Goal: Task Accomplishment & Management: Complete application form

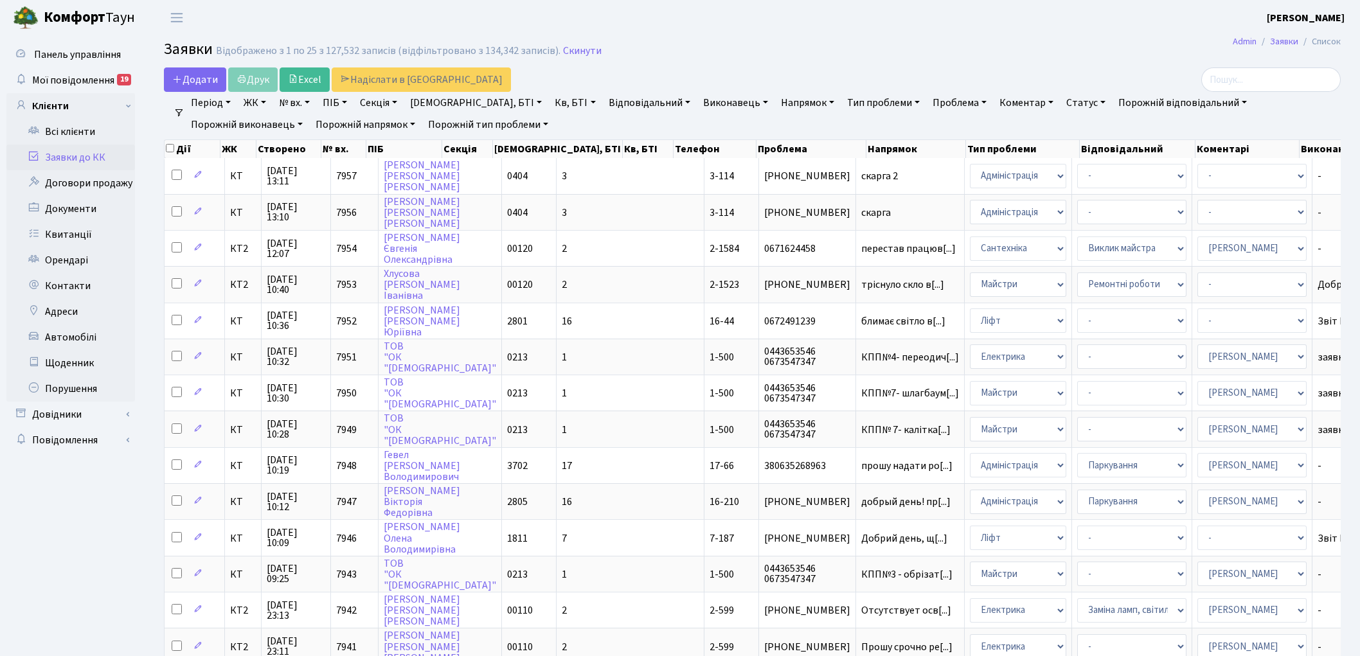
select select "25"
click at [566, 52] on link "Скинути" at bounding box center [582, 51] width 39 height 12
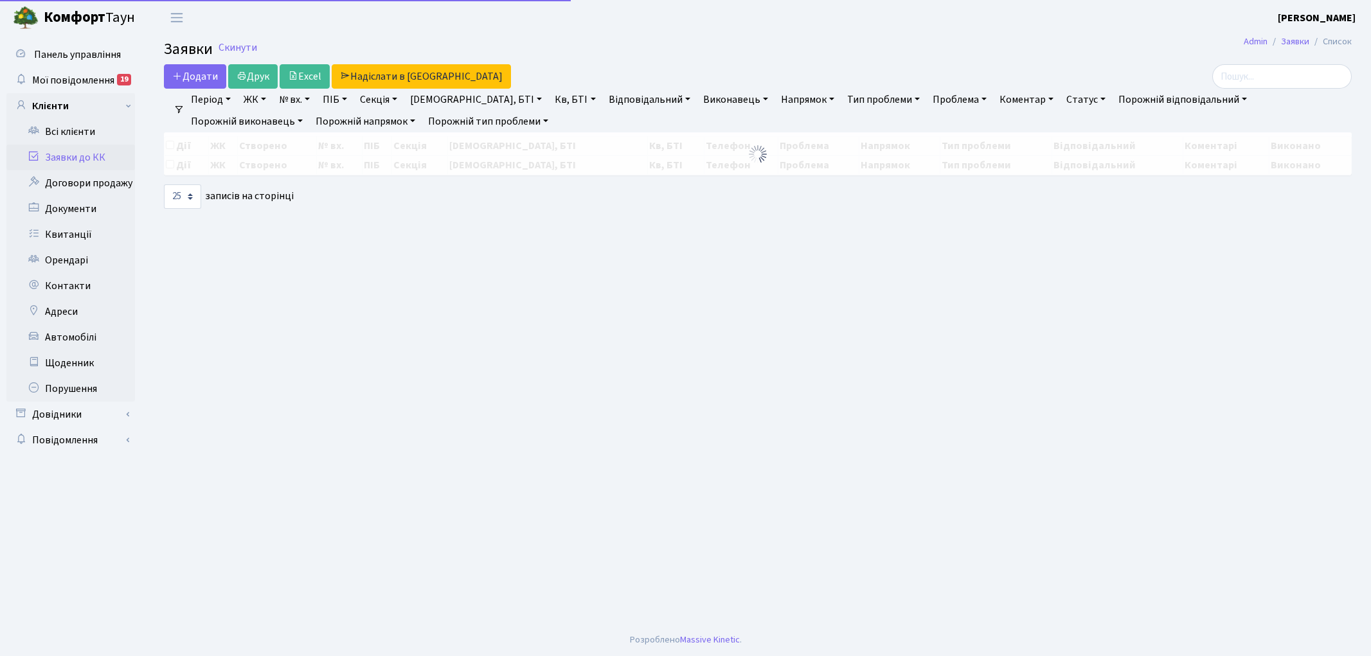
select select "25"
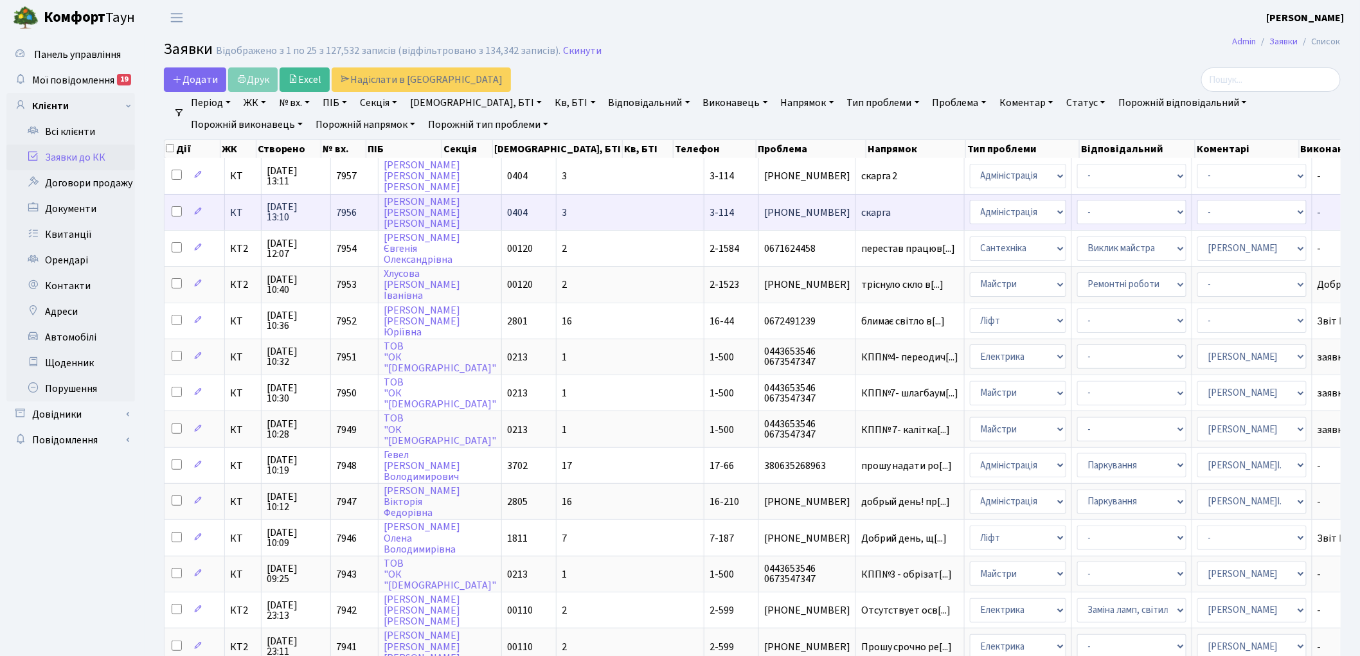
click at [862, 208] on span "скарга" at bounding box center [911, 213] width 98 height 10
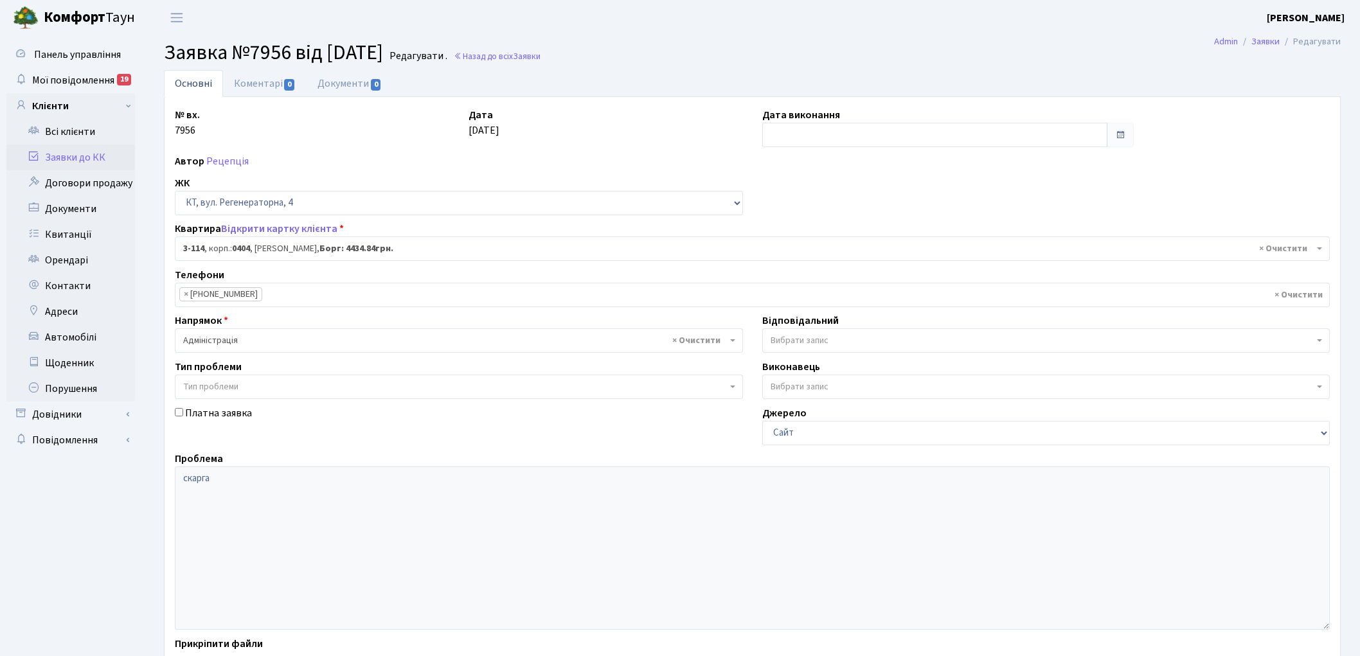
select select "923"
click at [509, 54] on link "Назад до всіх Заявки" at bounding box center [497, 56] width 87 height 12
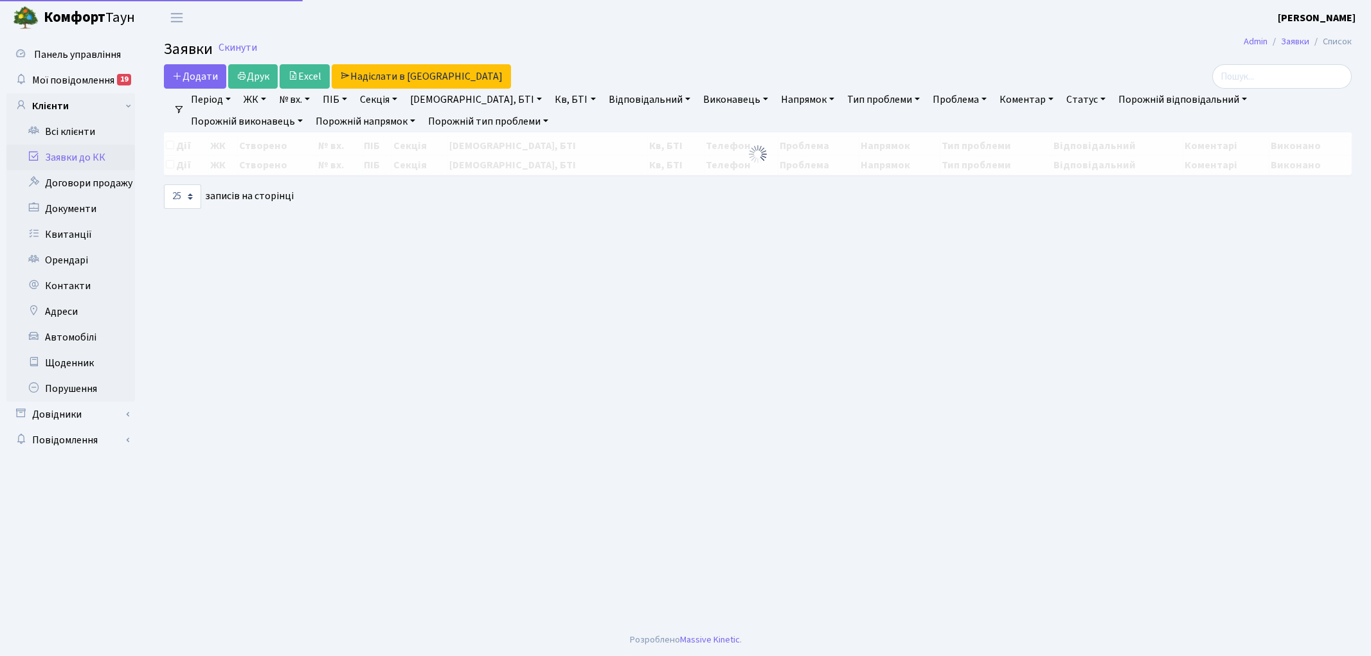
select select "25"
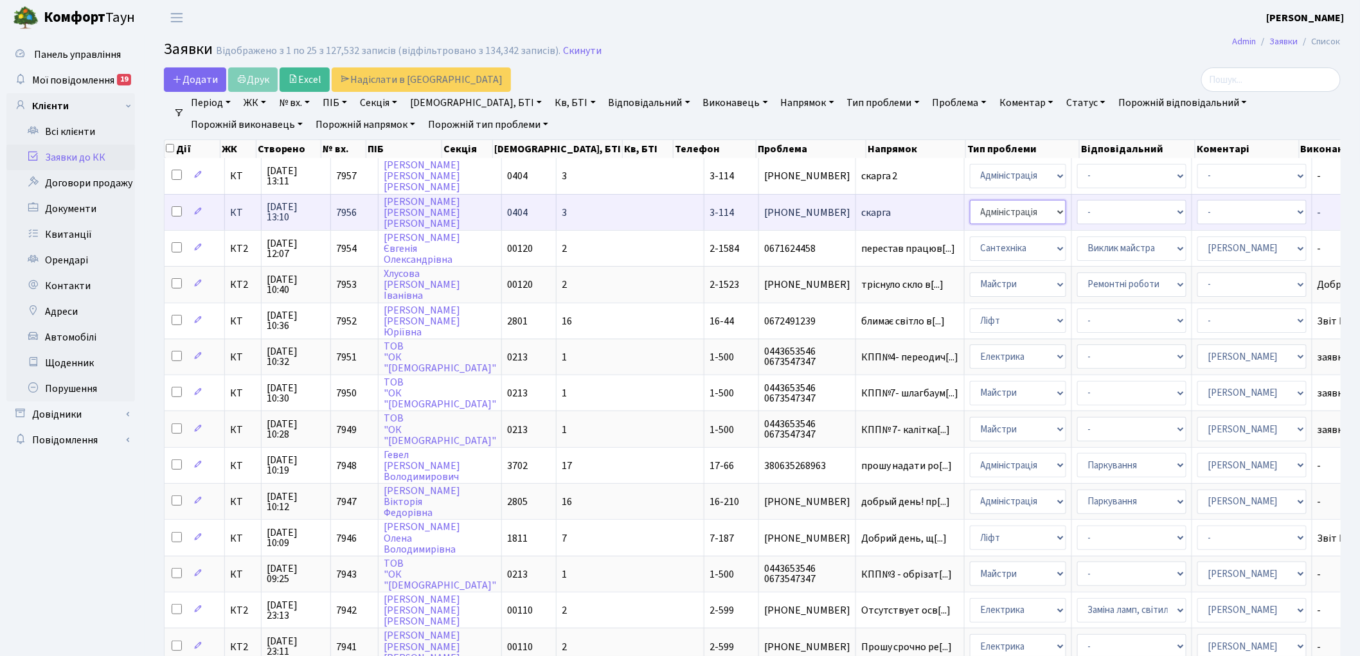
click at [970, 206] on select "- Адміністрація Домофон, СКД Ліфт Майстри Сантехніка Економічний відділ Електри…" at bounding box center [1018, 212] width 96 height 24
click at [339, 208] on span "7956" at bounding box center [346, 213] width 21 height 14
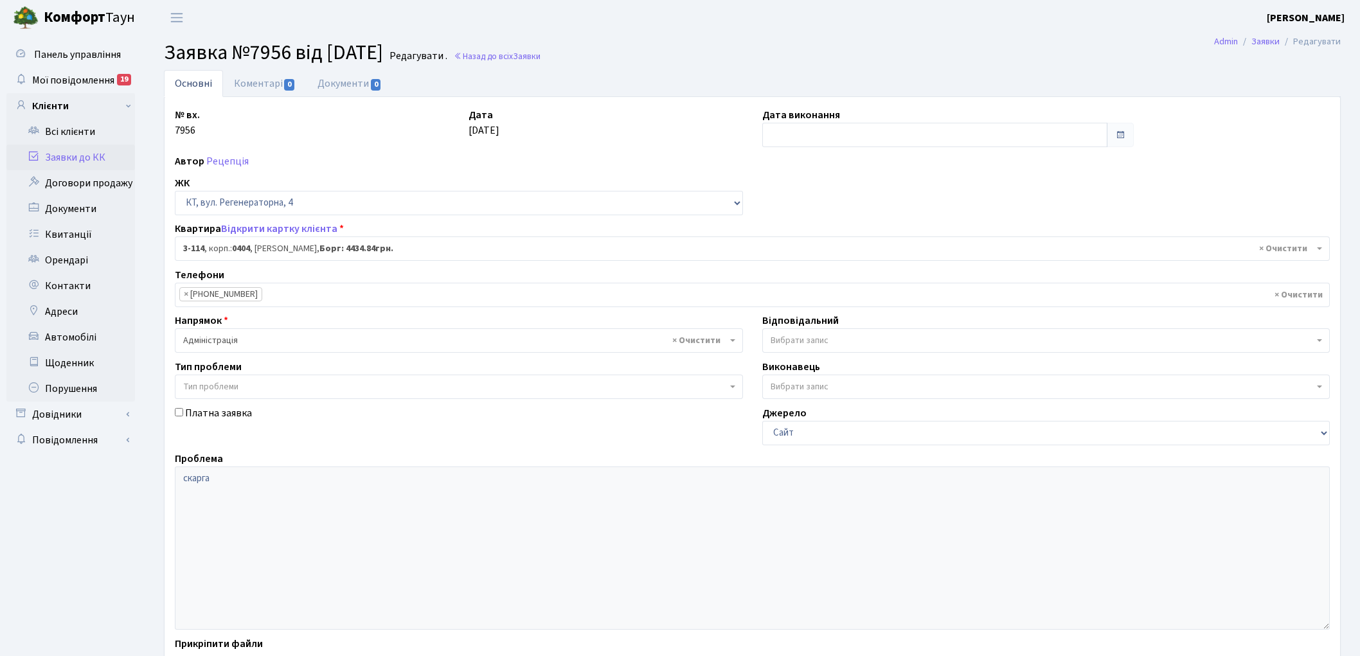
select select "923"
click at [509, 53] on link "Назад до всіх Заявки" at bounding box center [497, 56] width 87 height 12
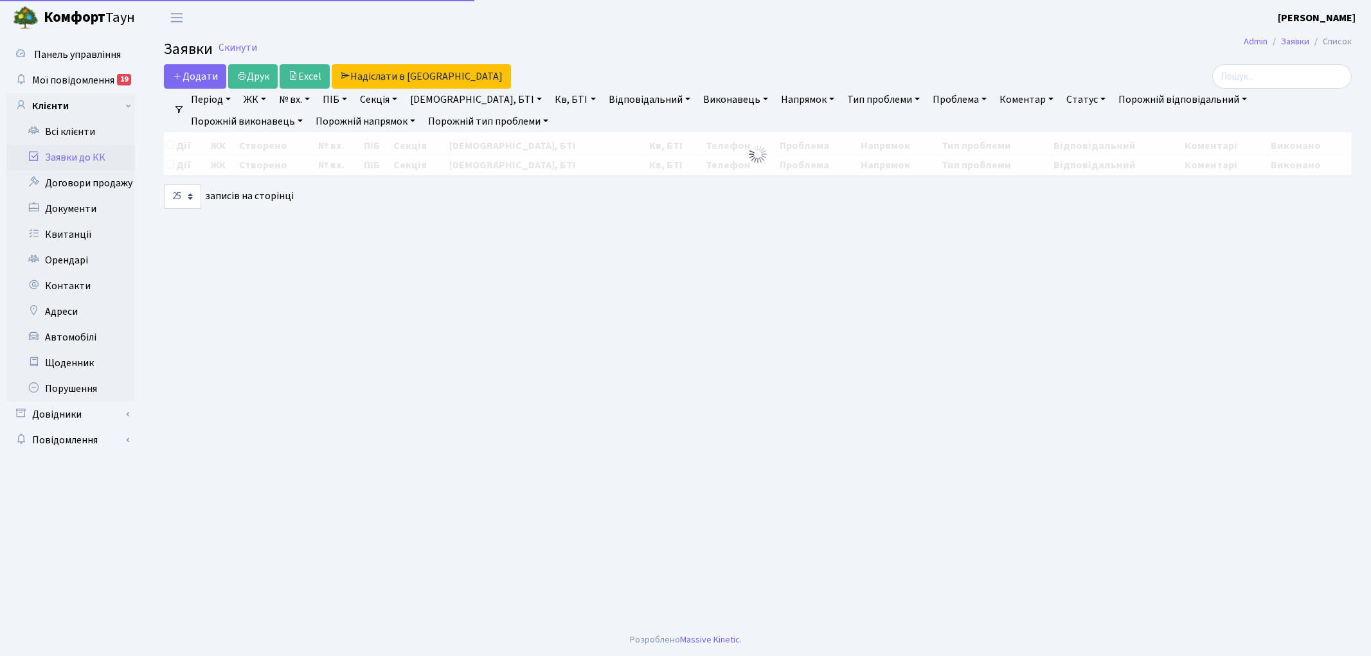
select select "25"
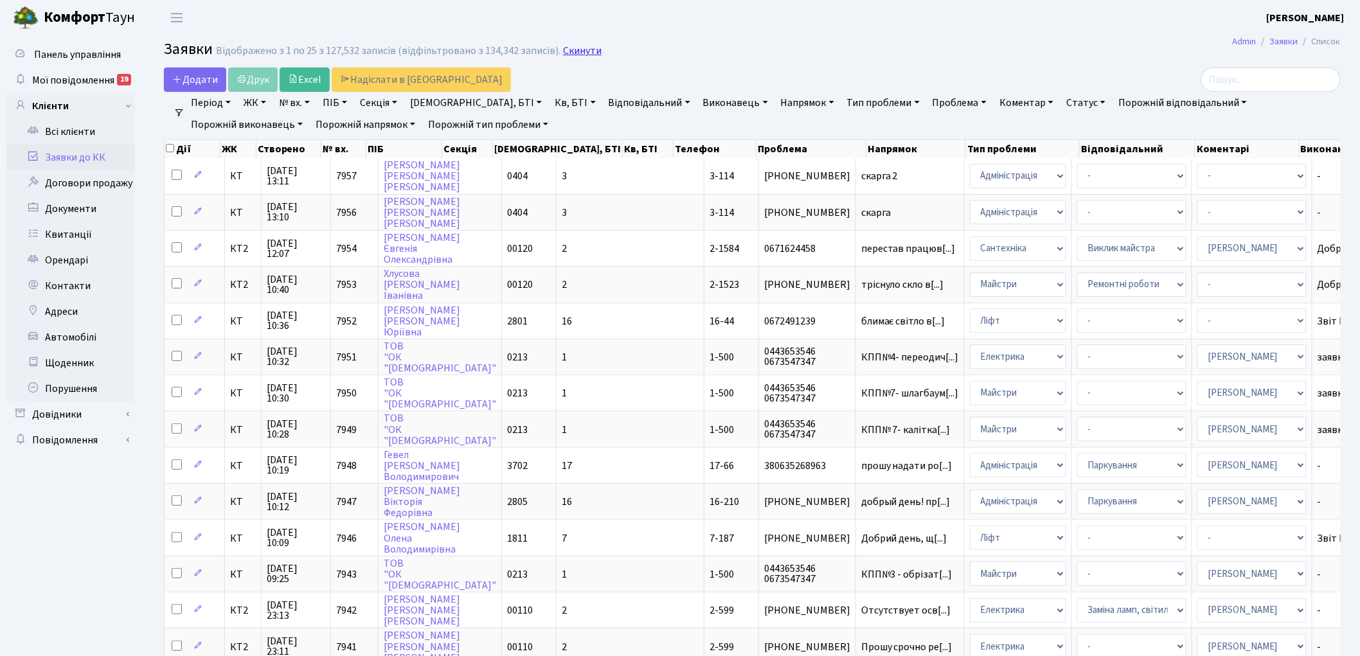
click at [576, 51] on link "Скинути" at bounding box center [582, 51] width 39 height 12
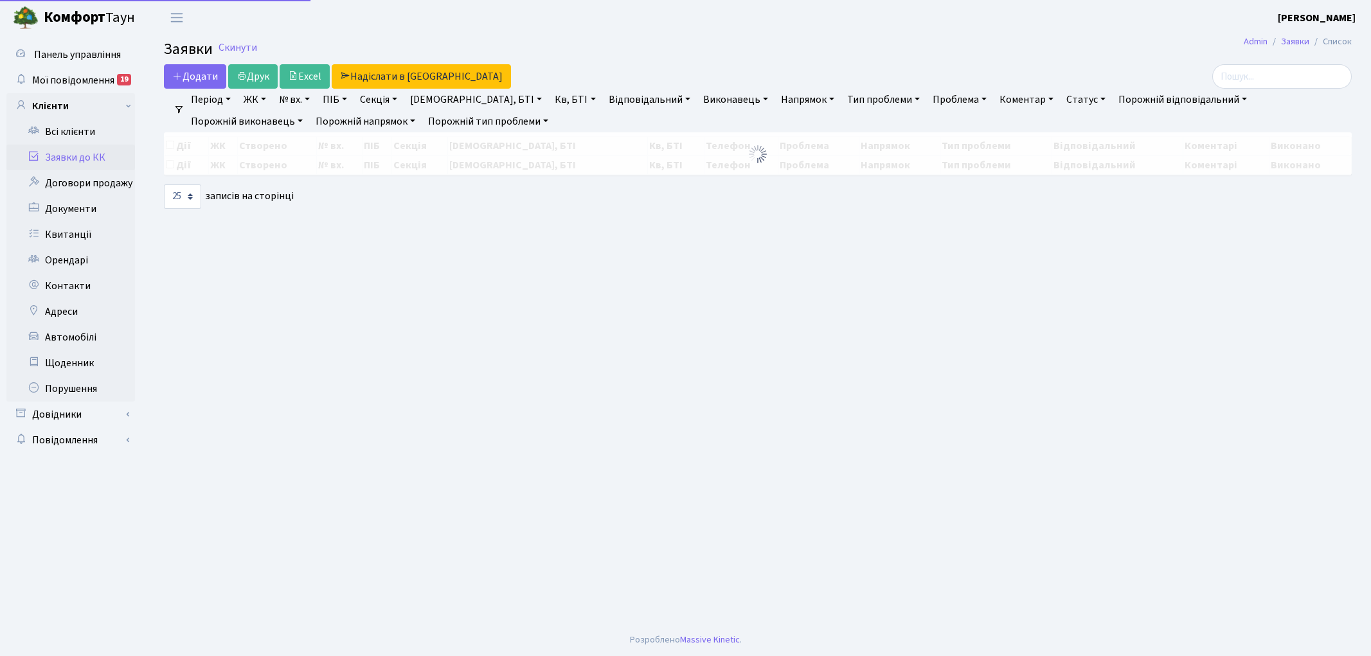
select select "25"
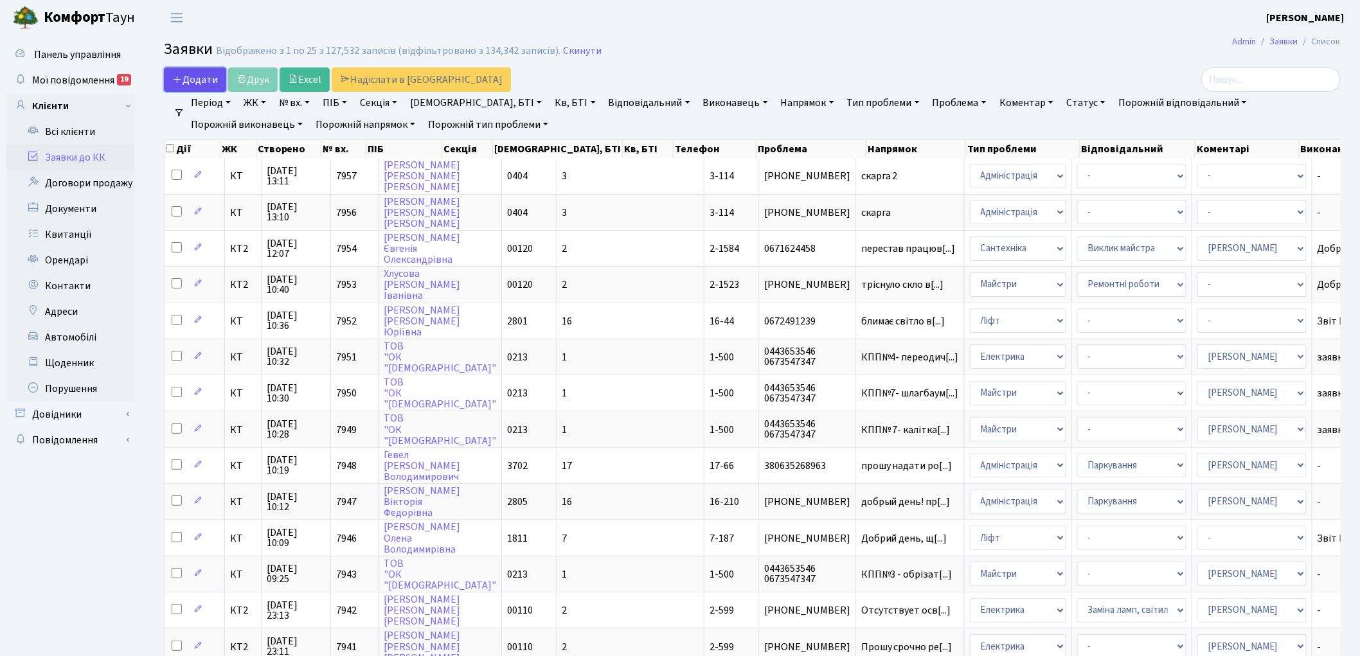
click at [197, 79] on span "Додати" at bounding box center [195, 80] width 46 height 14
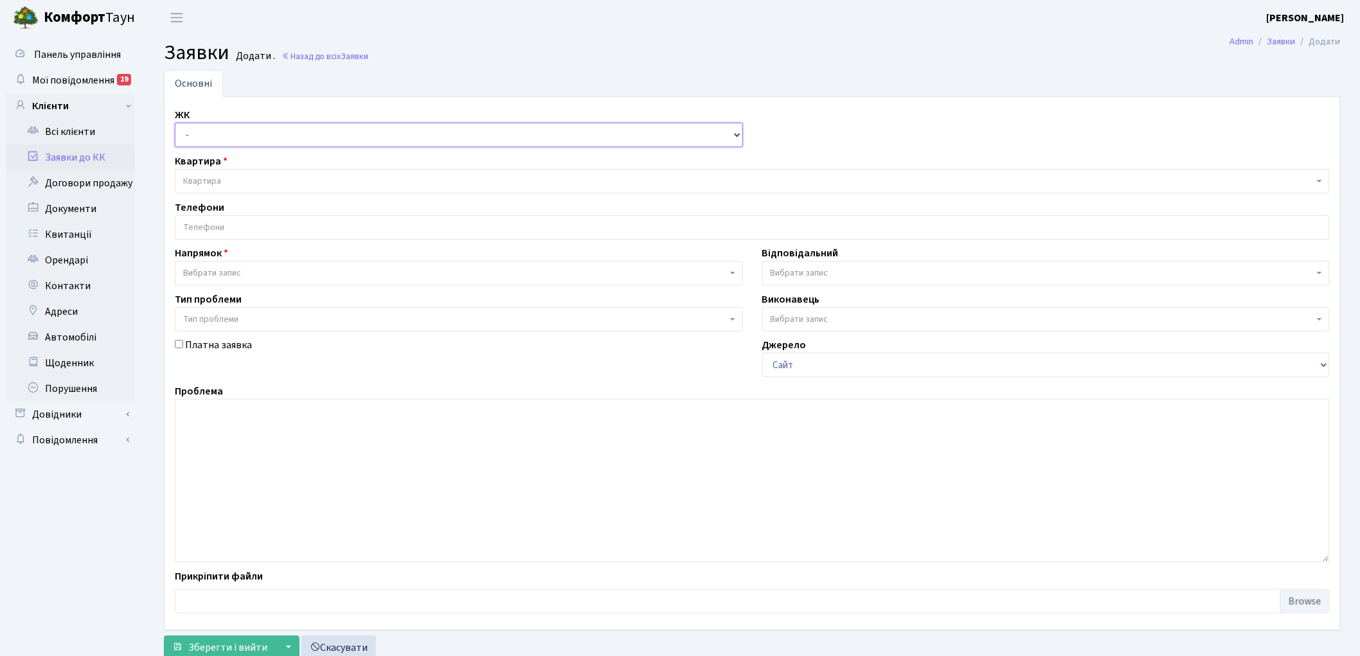
click at [201, 139] on select "- КТ, вул. Регенераторна, 4 КТ2, просп. Соборності, 17 КТ3, вул. Березнева, 16 …" at bounding box center [459, 135] width 568 height 24
select select "271"
click at [175, 123] on select "- КТ, вул. Регенераторна, 4 КТ2, просп. Соборності, 17 КТ3, вул. Березнева, 16 …" at bounding box center [459, 135] width 568 height 24
select select
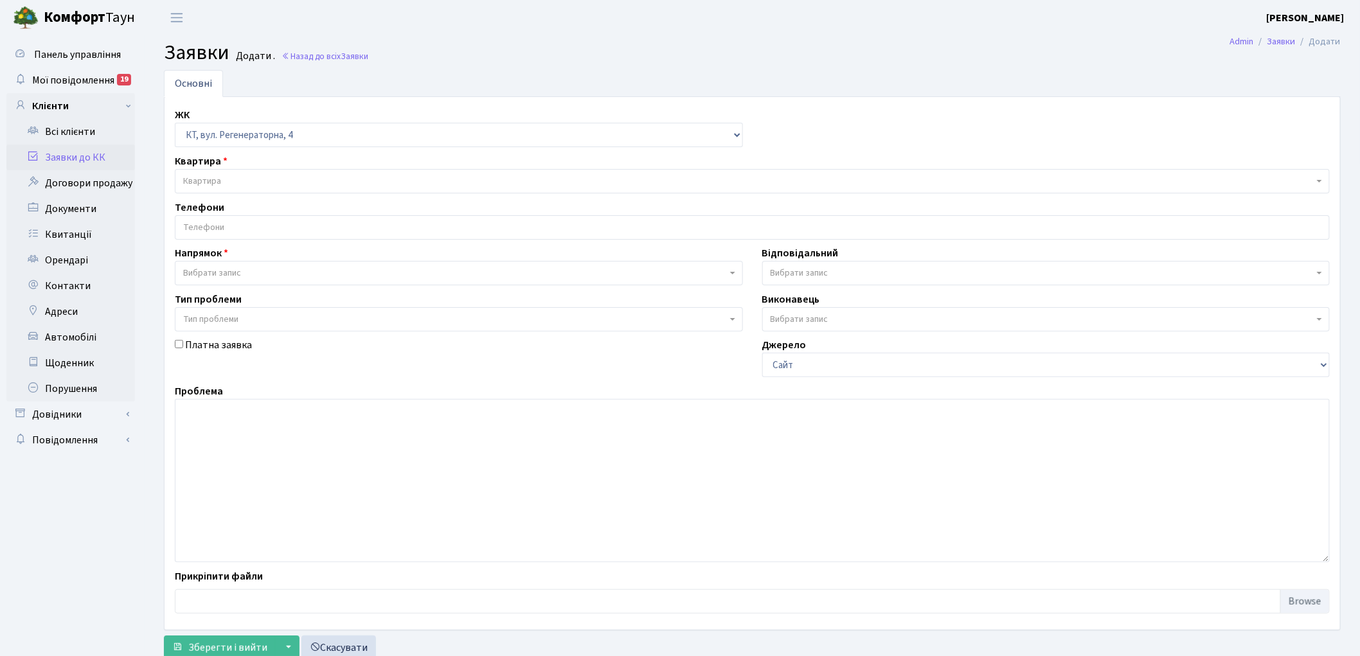
click at [210, 177] on span "Квартира" at bounding box center [202, 181] width 38 height 13
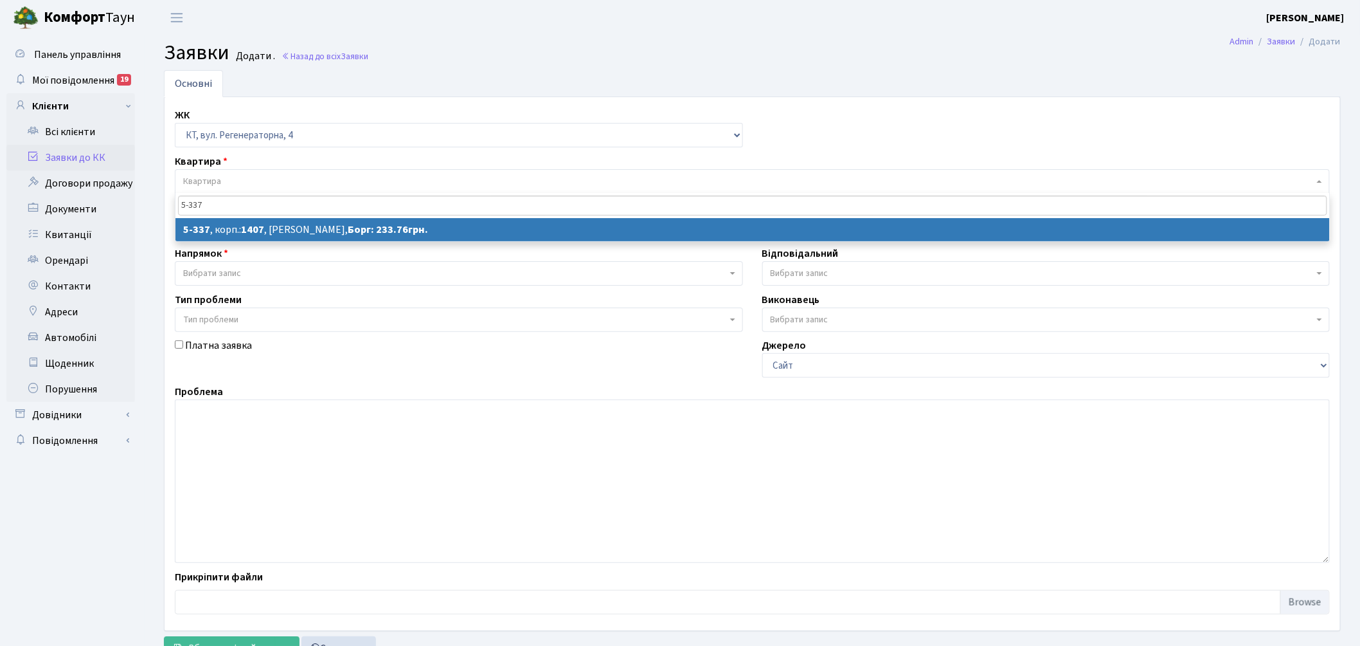
type input "5-337"
select select
select select "2172"
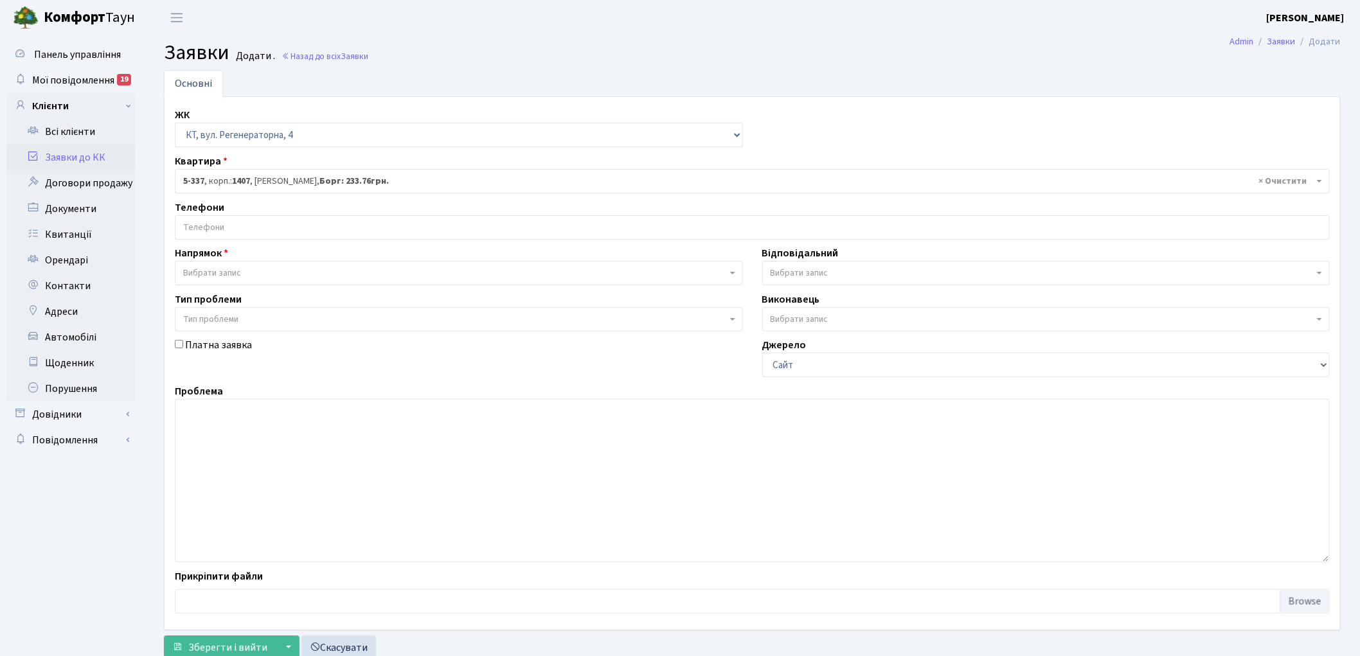
click at [222, 220] on input "search" at bounding box center [753, 227] width 1154 height 23
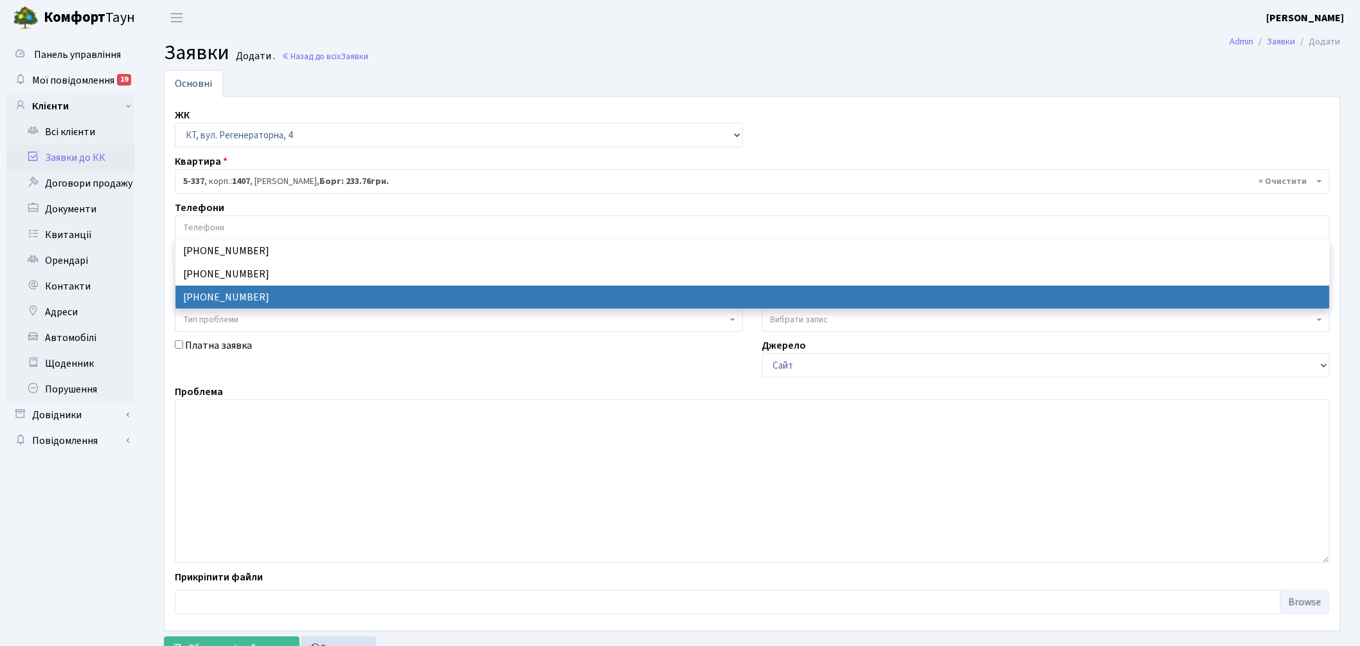
select select "15784"
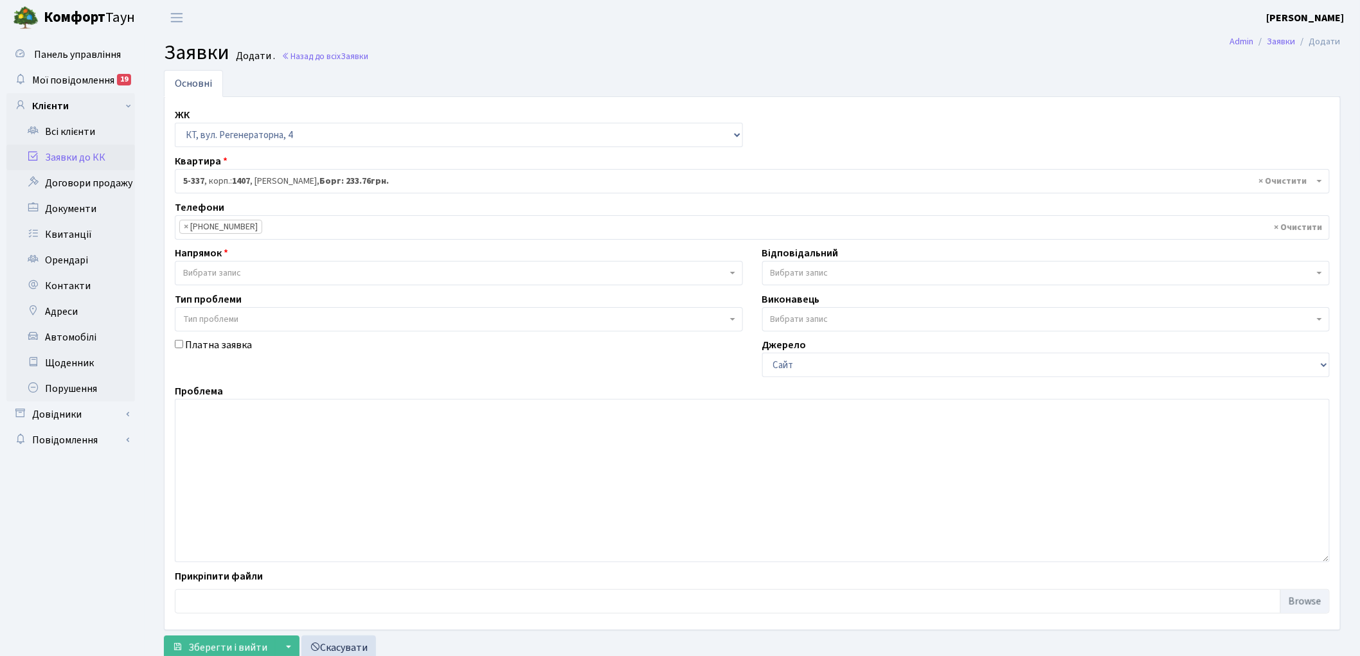
click at [232, 273] on span "Вибрати запис" at bounding box center [212, 273] width 58 height 13
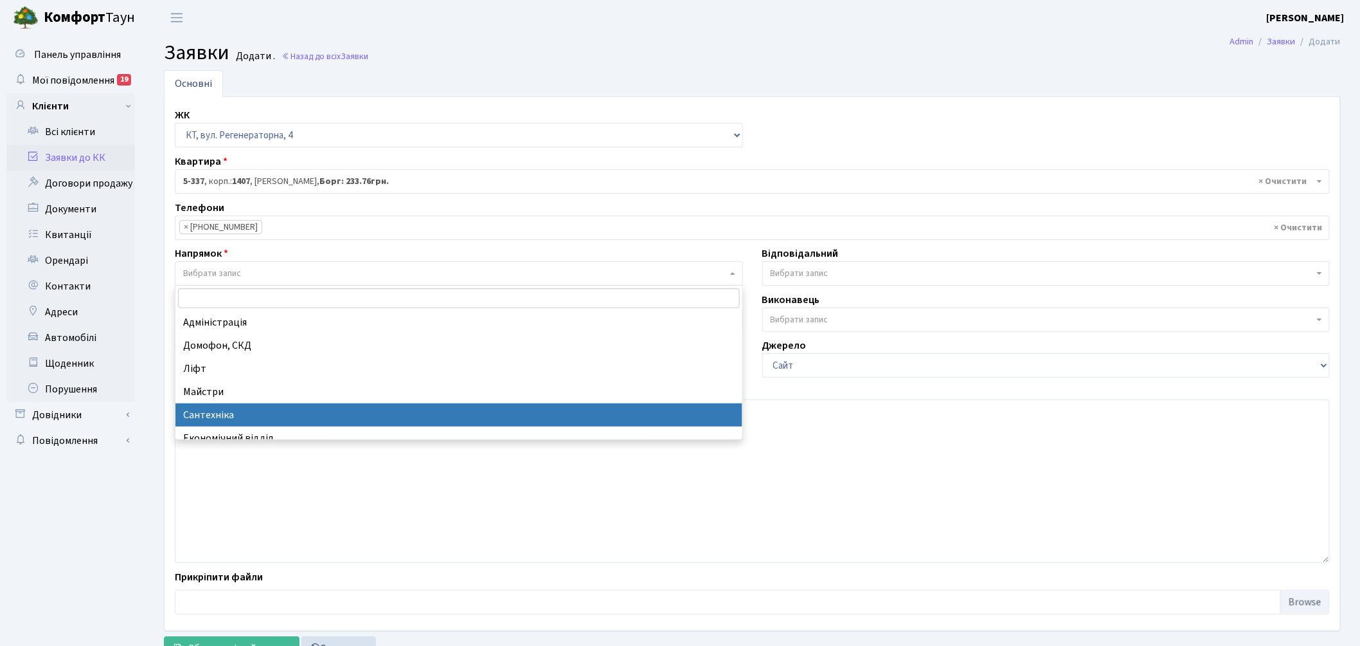
select select "2"
select select
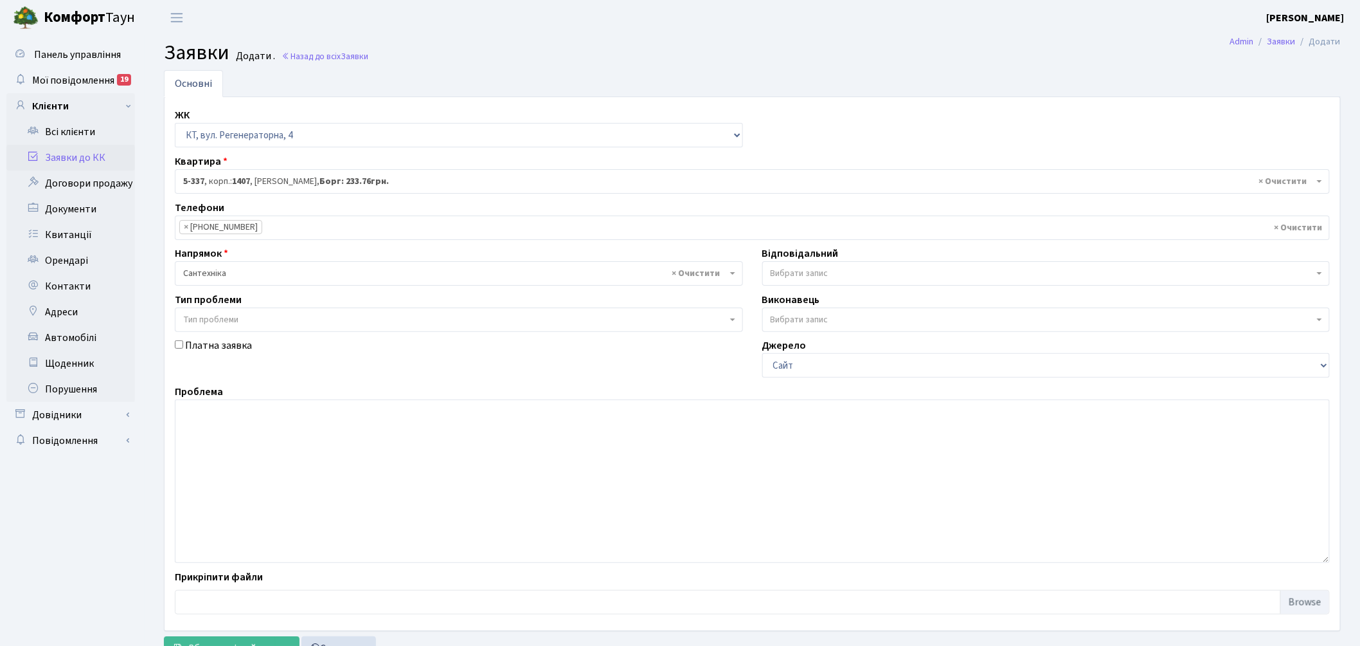
click at [869, 264] on span "Вибрати запис" at bounding box center [1047, 273] width 568 height 24
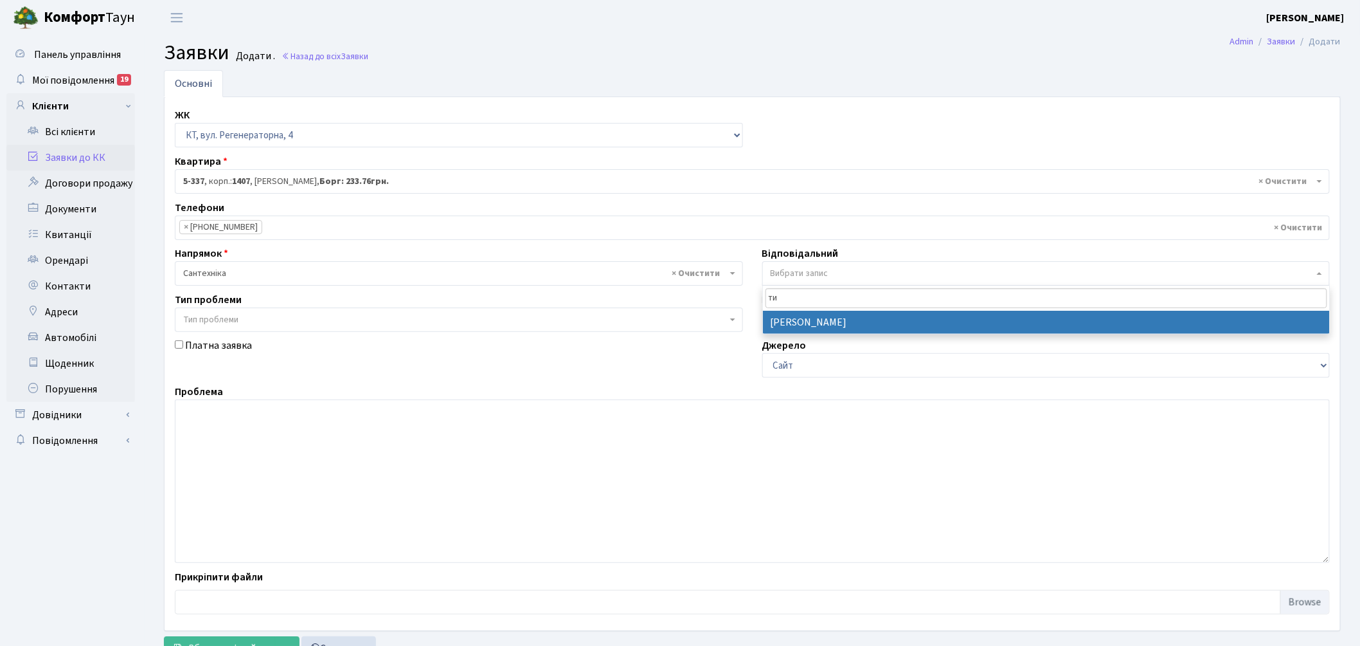
type input "ти"
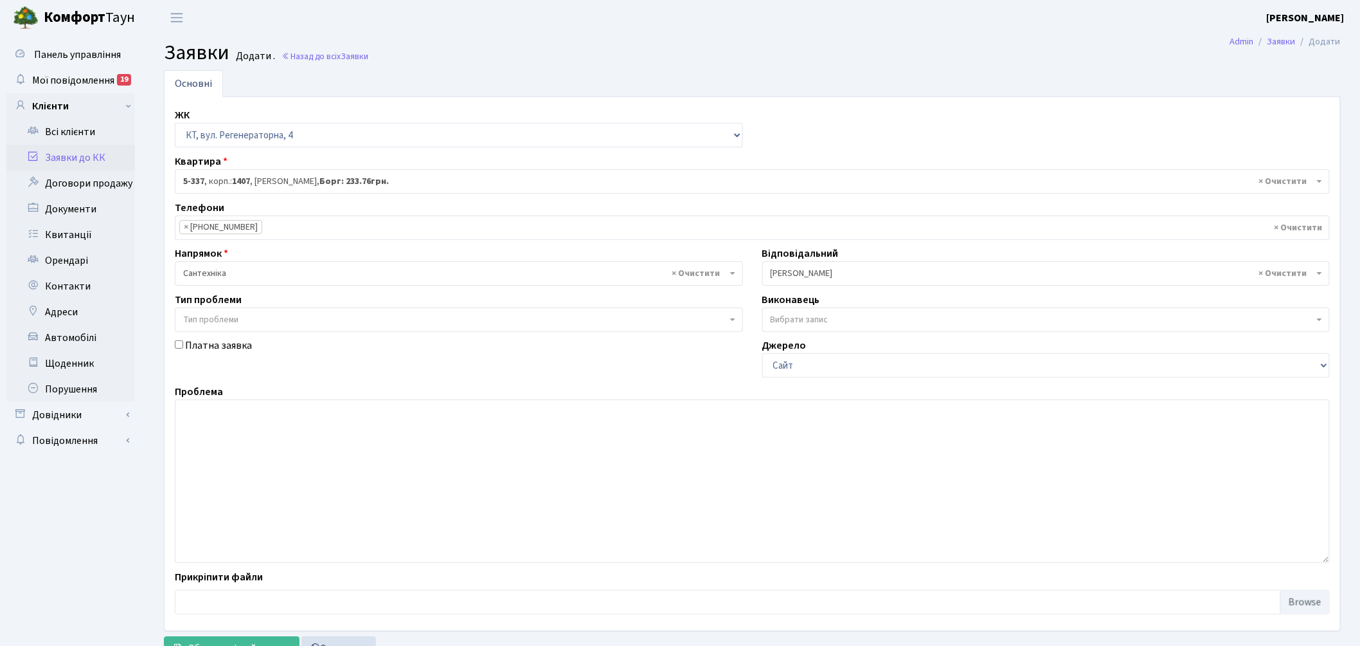
select select "67"
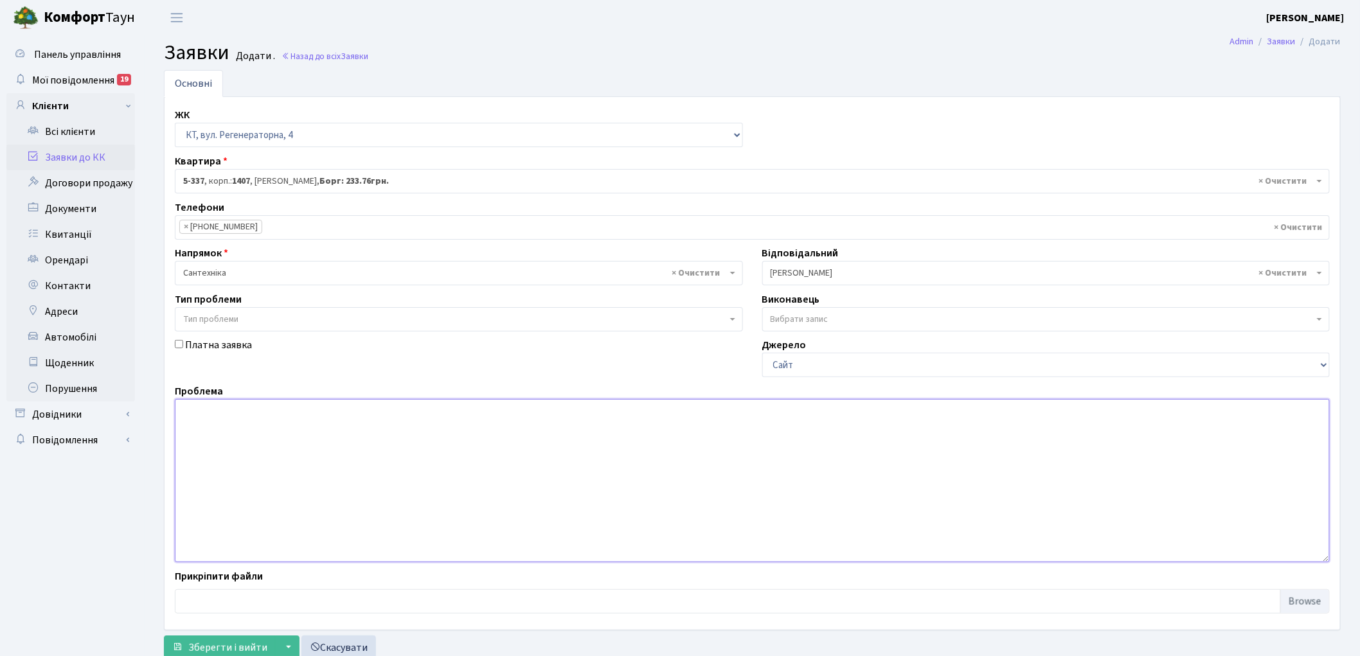
click at [268, 467] on textarea at bounding box center [752, 480] width 1155 height 163
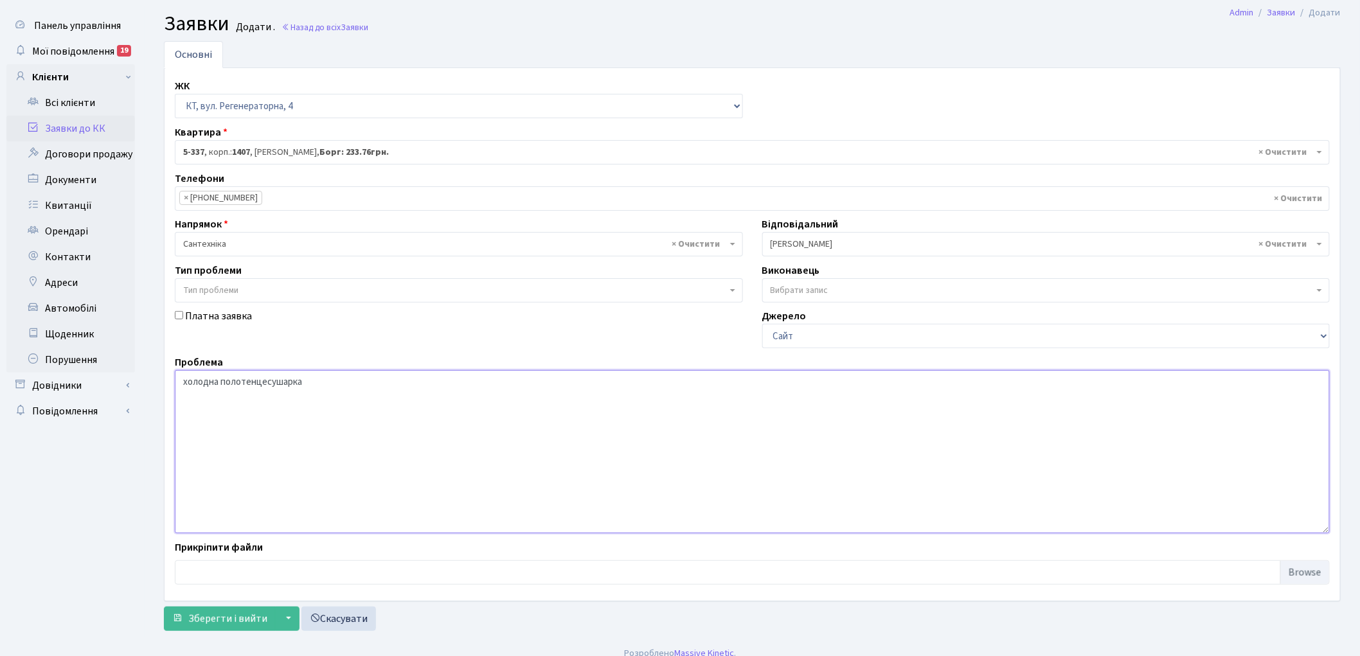
scroll to position [42, 0]
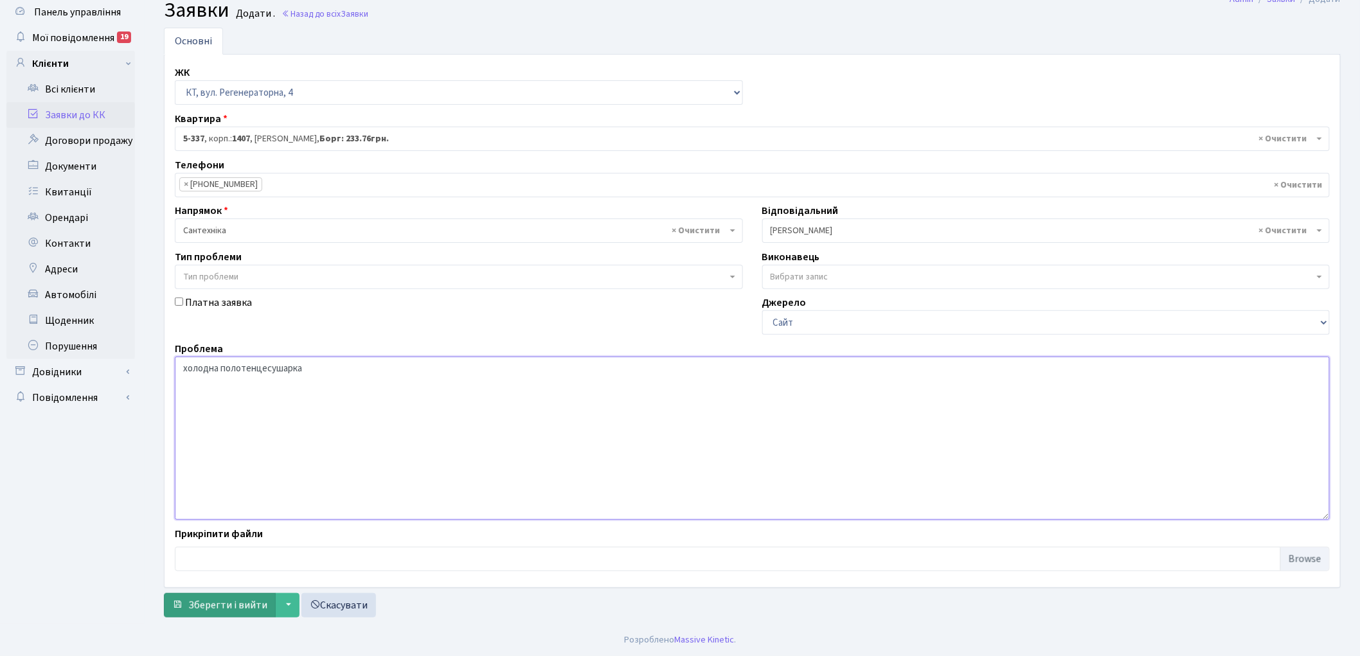
type textarea "холодна полотенцесушарка"
click at [204, 604] on span "Зберегти і вийти" at bounding box center [227, 606] width 79 height 14
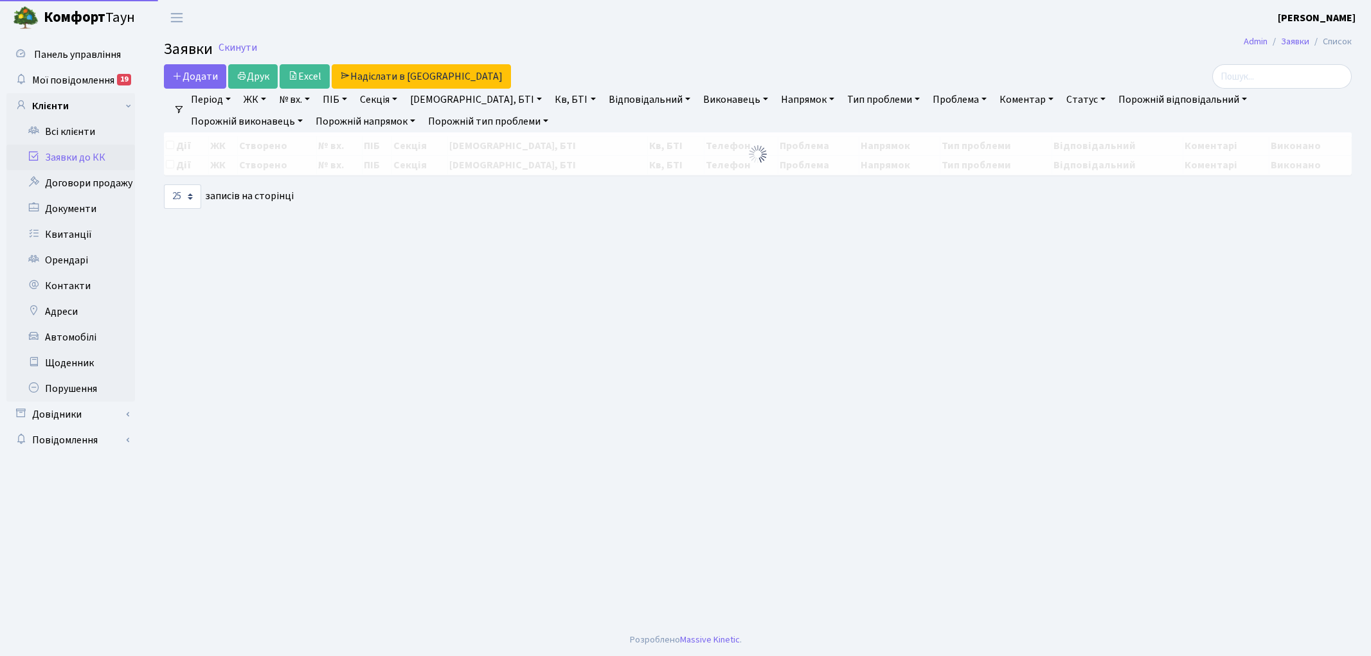
select select "25"
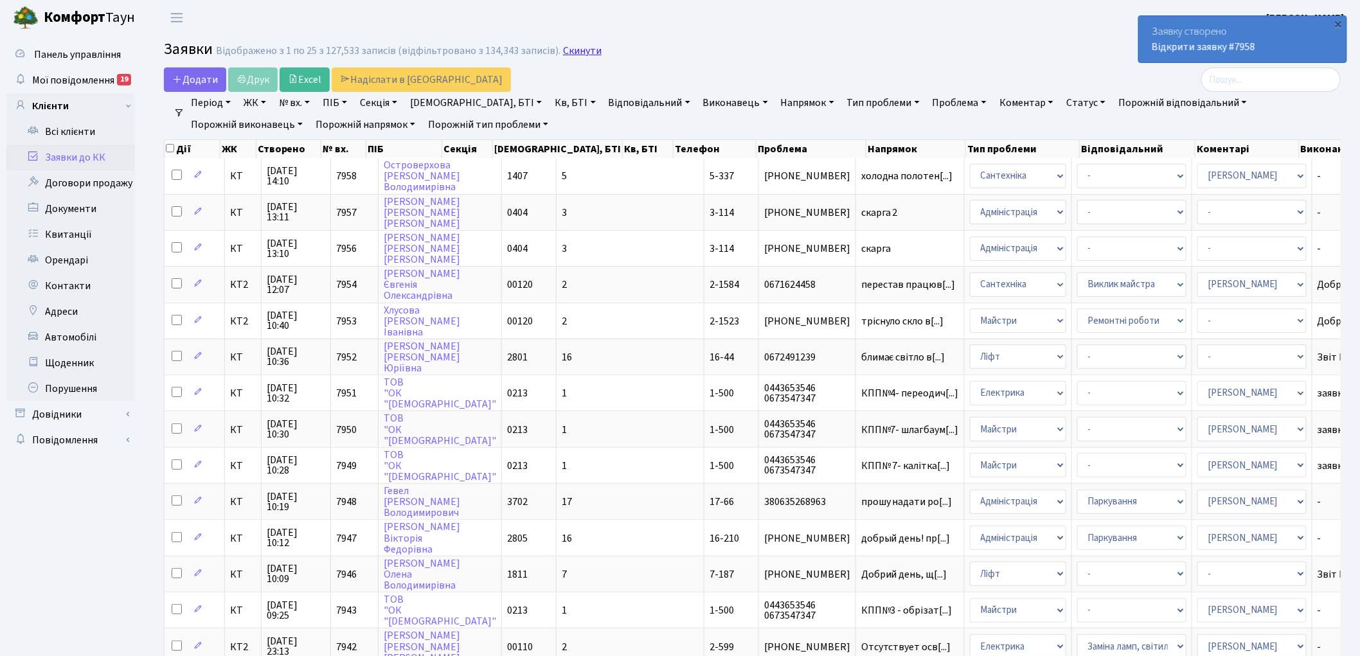
click at [581, 51] on link "Скинути" at bounding box center [582, 51] width 39 height 12
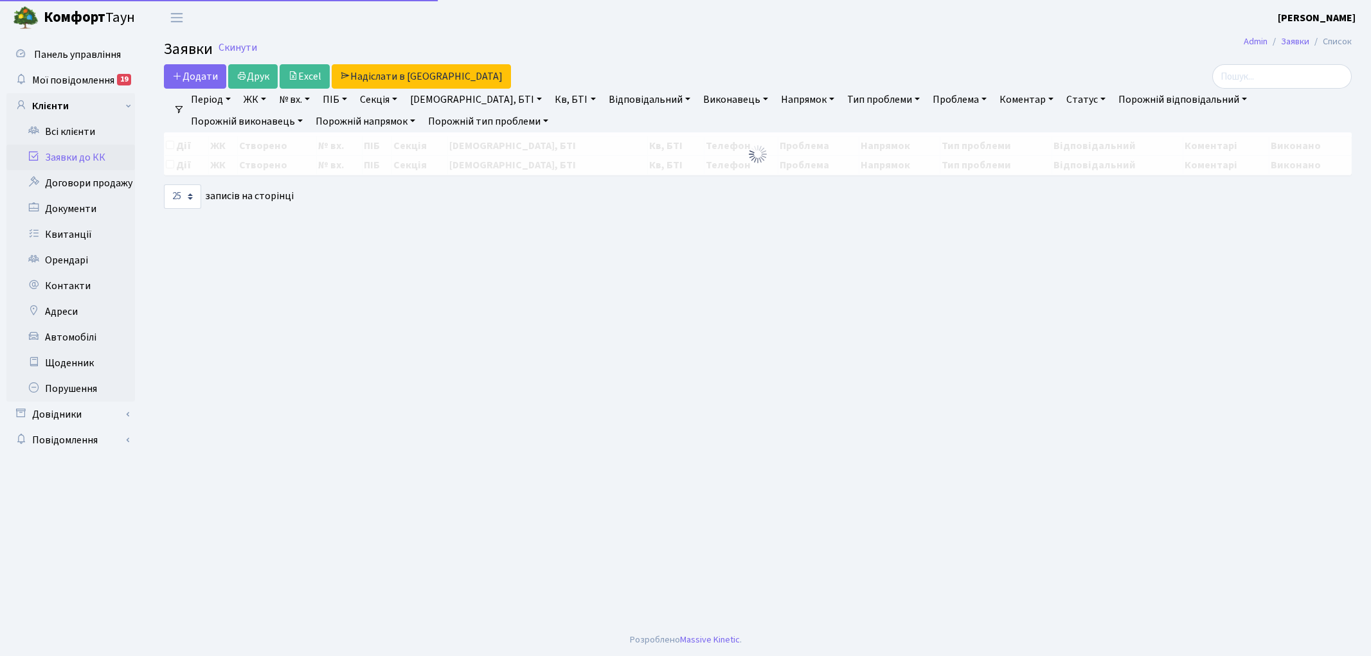
select select "25"
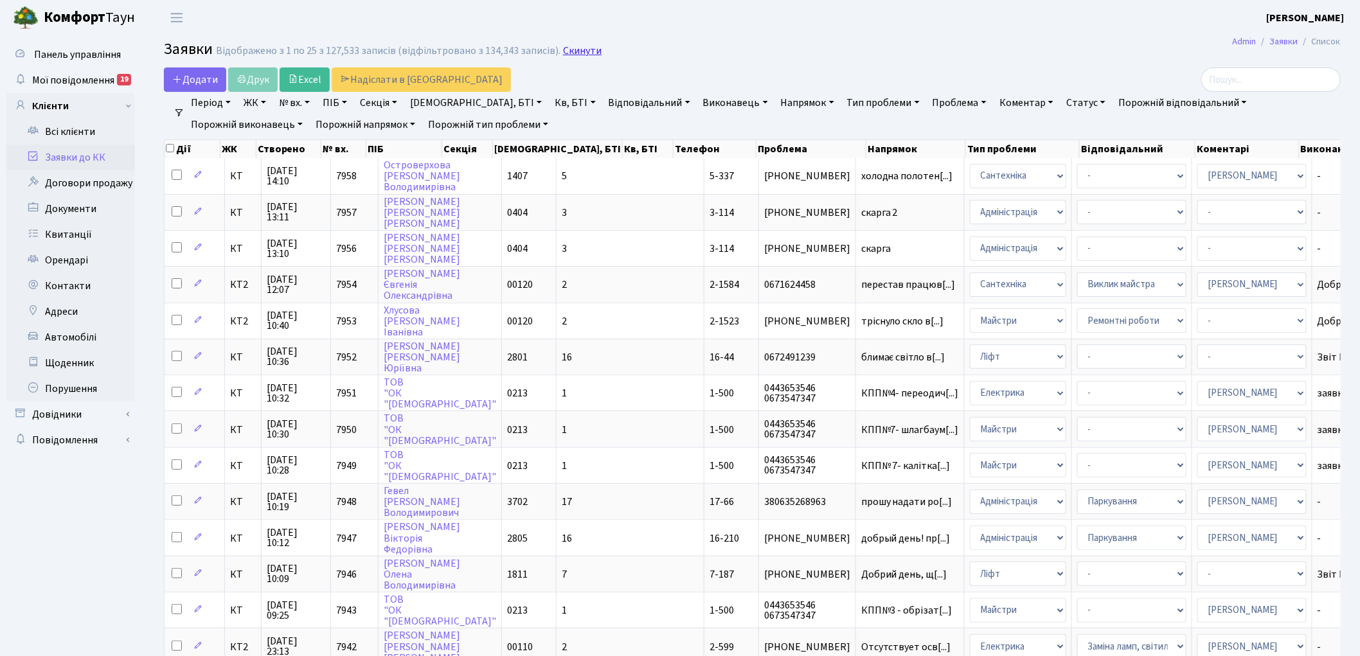
click at [568, 51] on link "Скинути" at bounding box center [582, 51] width 39 height 12
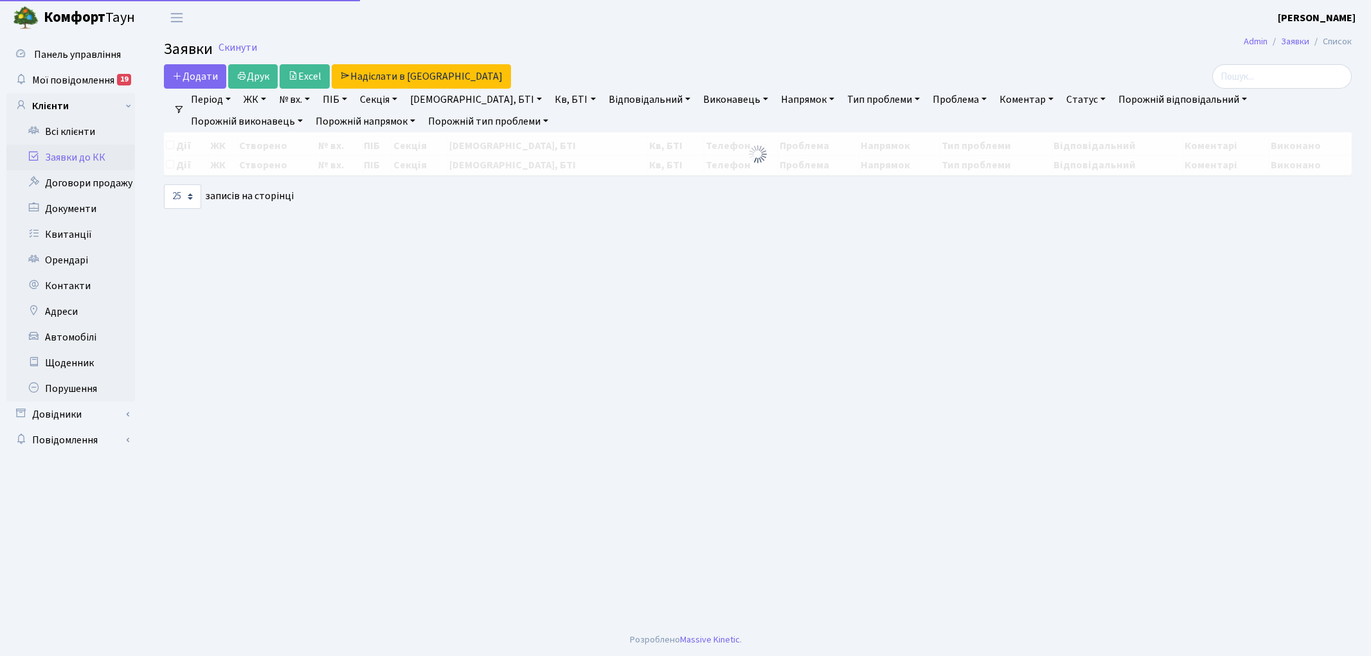
select select "25"
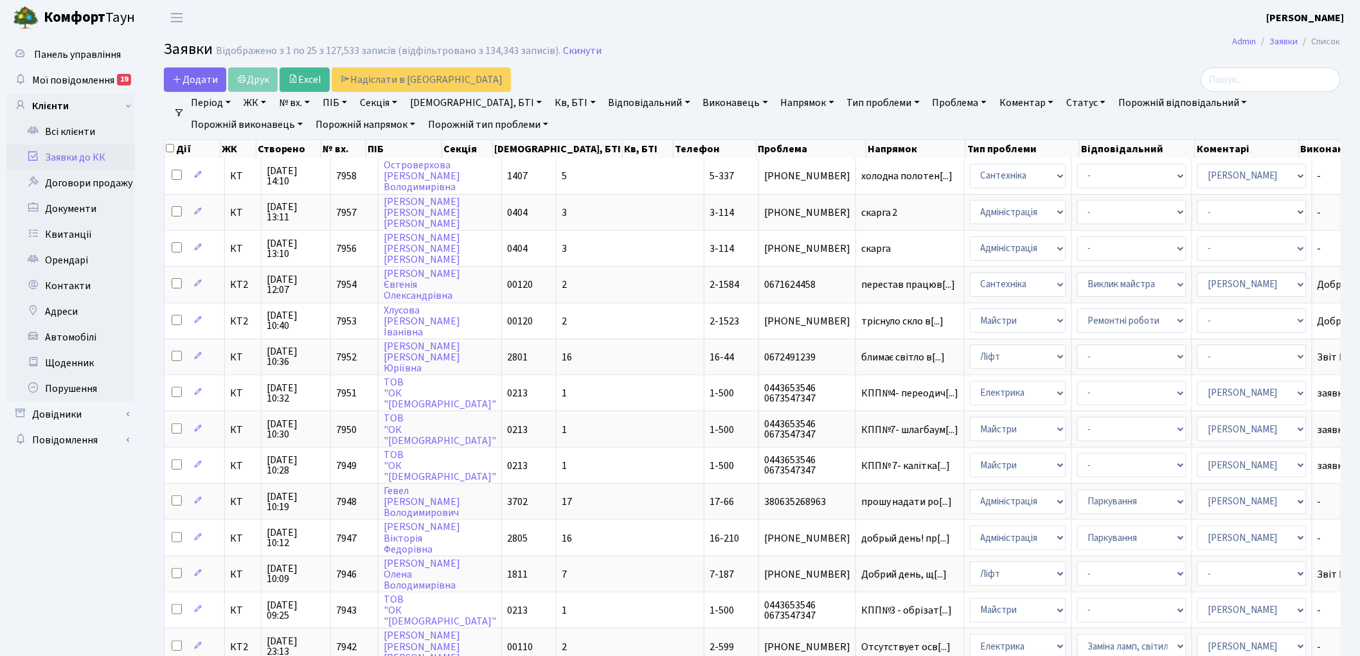
click at [568, 51] on link "Скинути" at bounding box center [582, 51] width 39 height 12
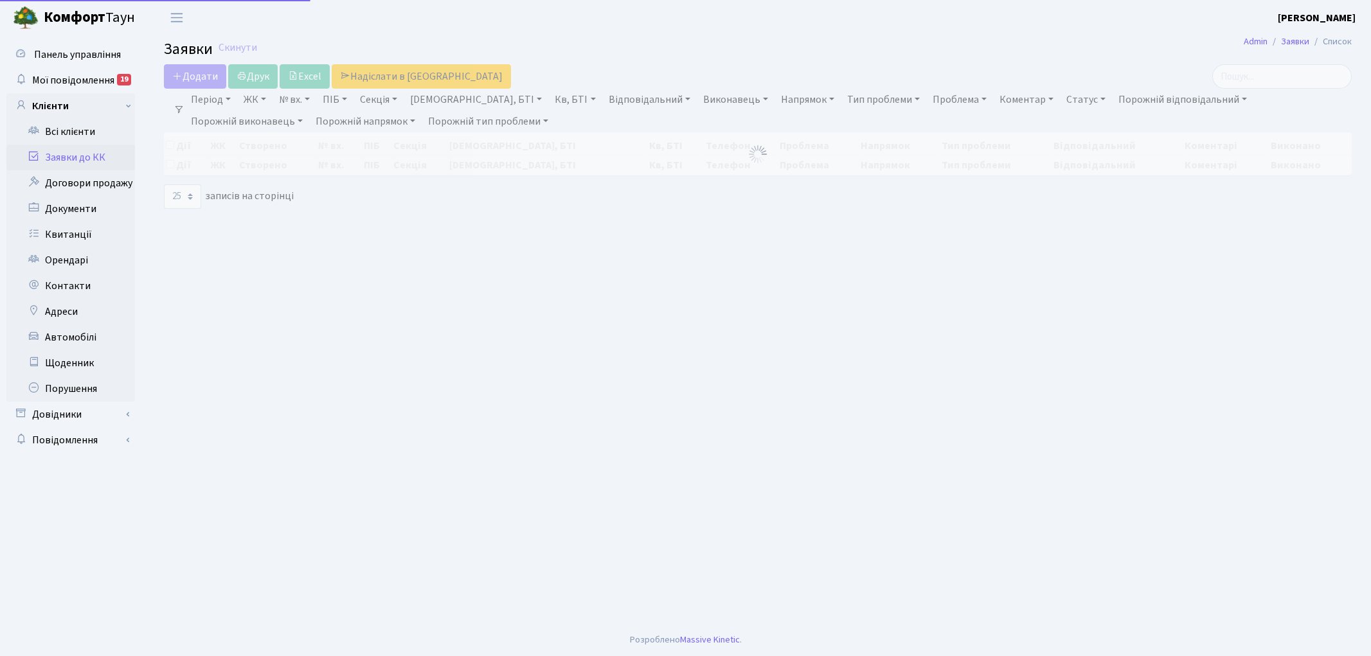
select select "25"
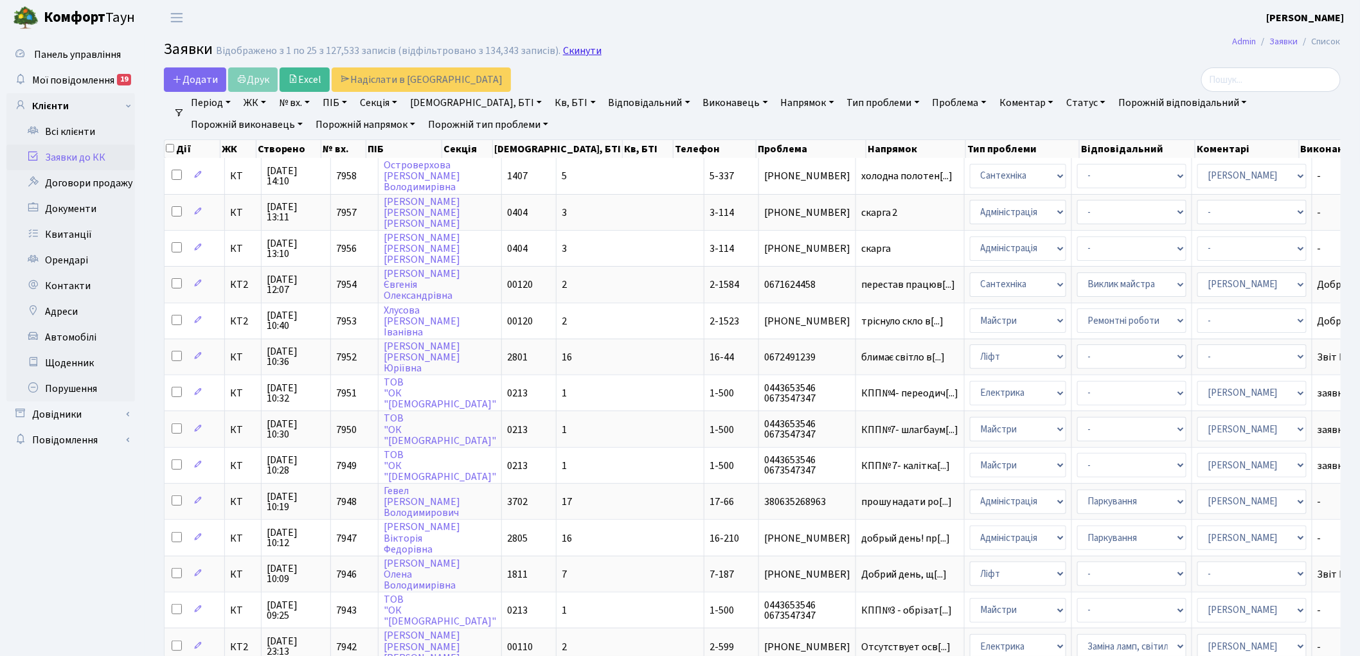
click at [563, 50] on link "Скинути" at bounding box center [582, 51] width 39 height 12
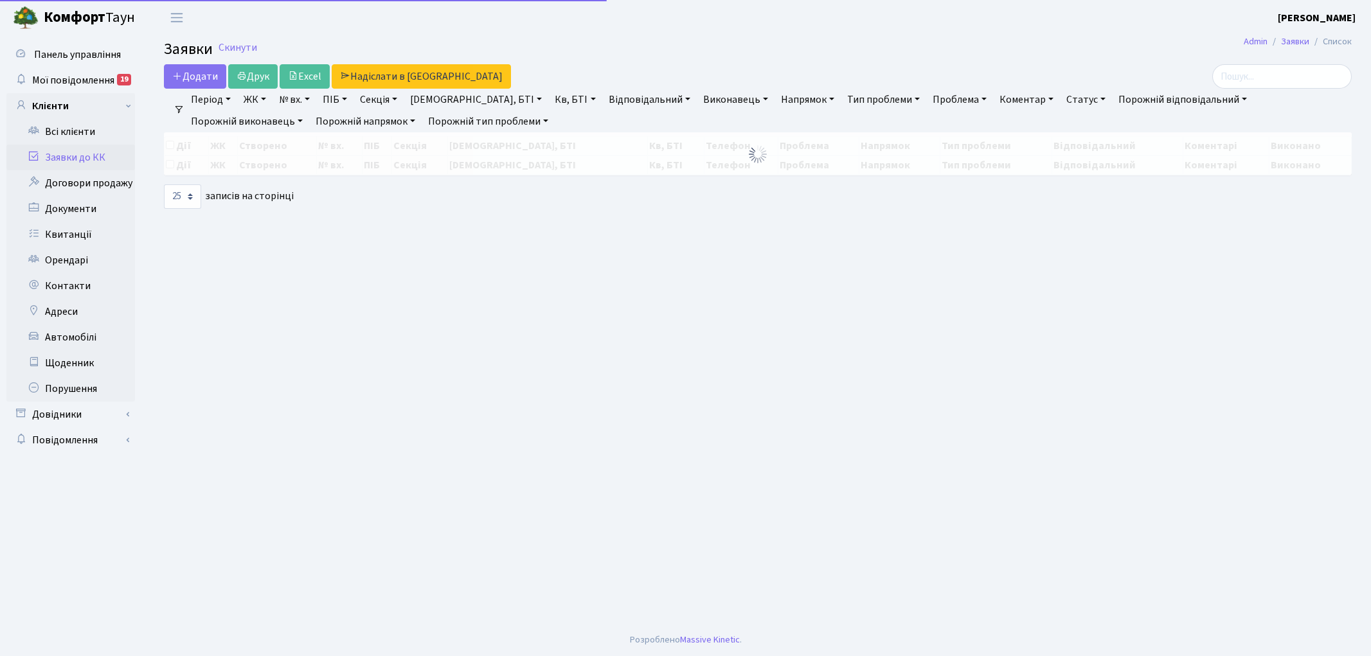
select select "25"
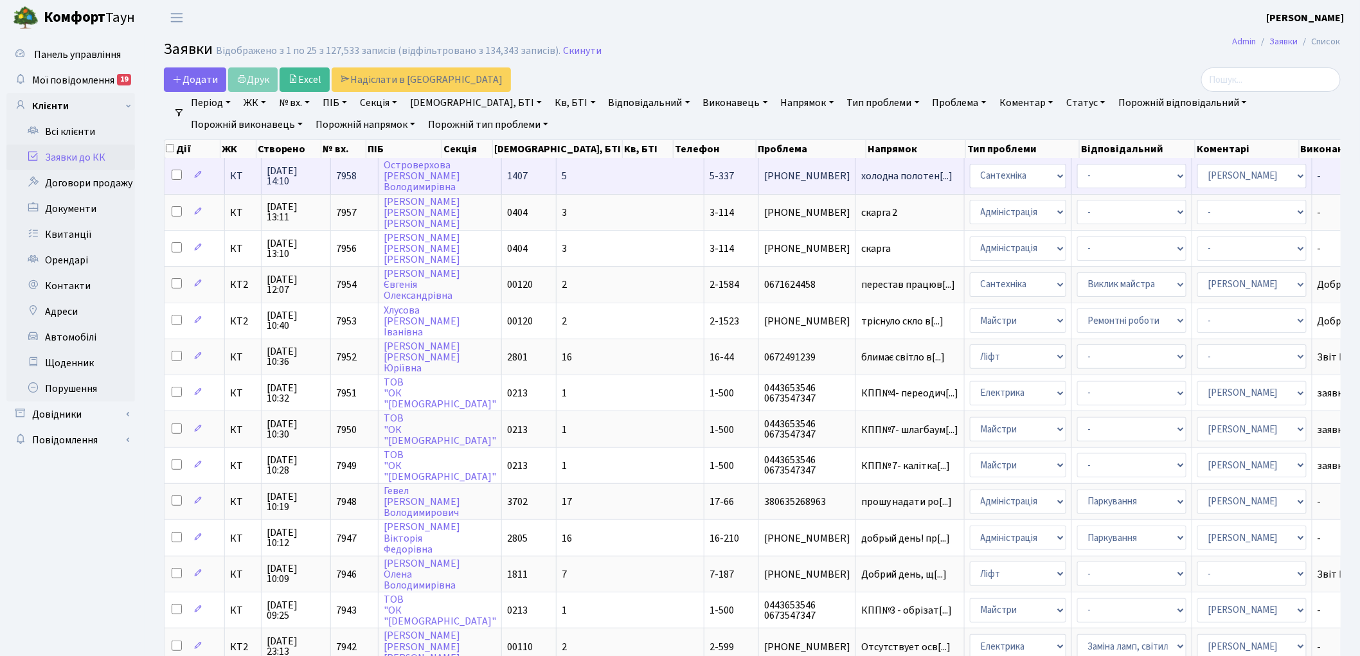
click at [347, 172] on span "7958" at bounding box center [346, 176] width 21 height 14
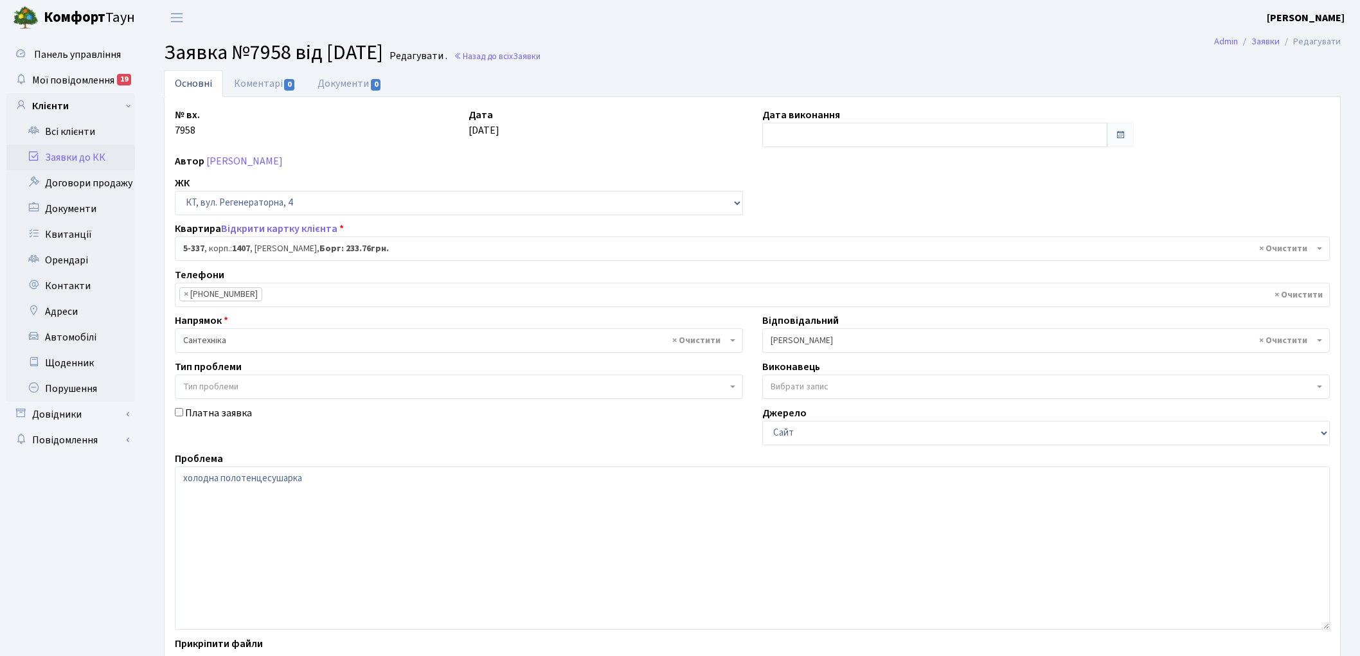
select select "2172"
click at [254, 85] on link "Коментарі 0" at bounding box center [265, 83] width 84 height 26
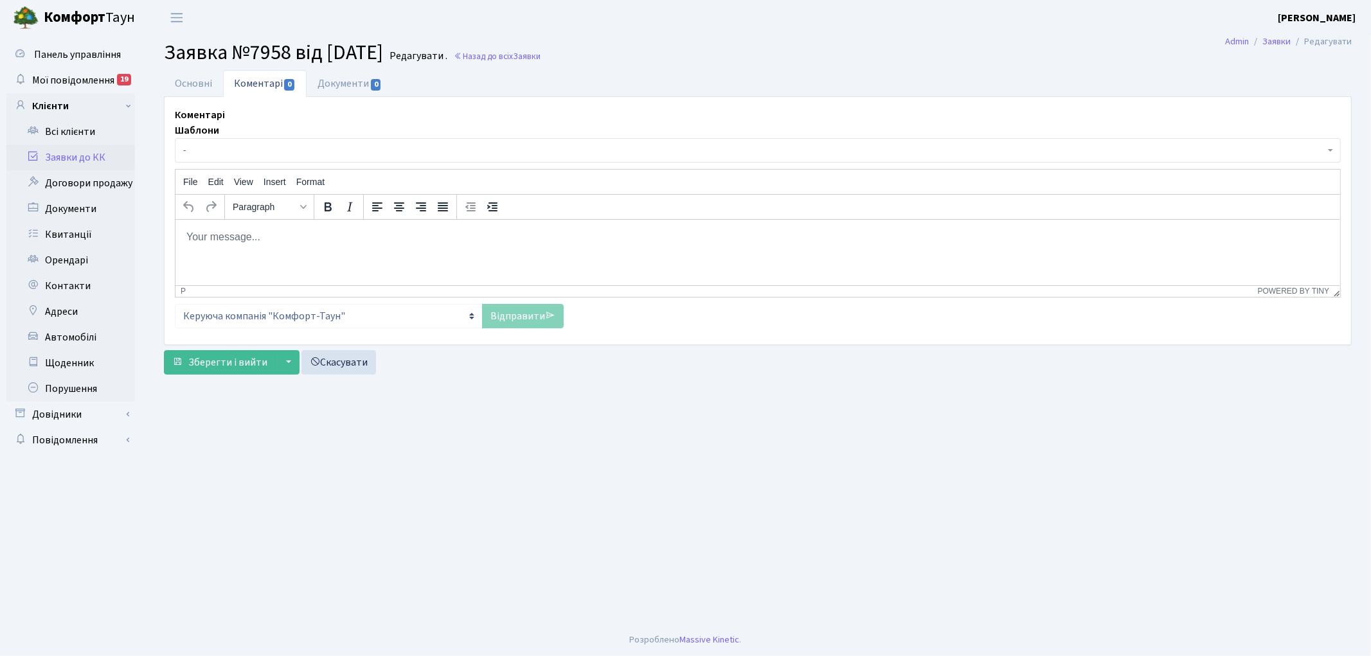
click at [245, 248] on html at bounding box center [757, 236] width 1165 height 35
click at [517, 312] on link "Відправити" at bounding box center [523, 316] width 82 height 24
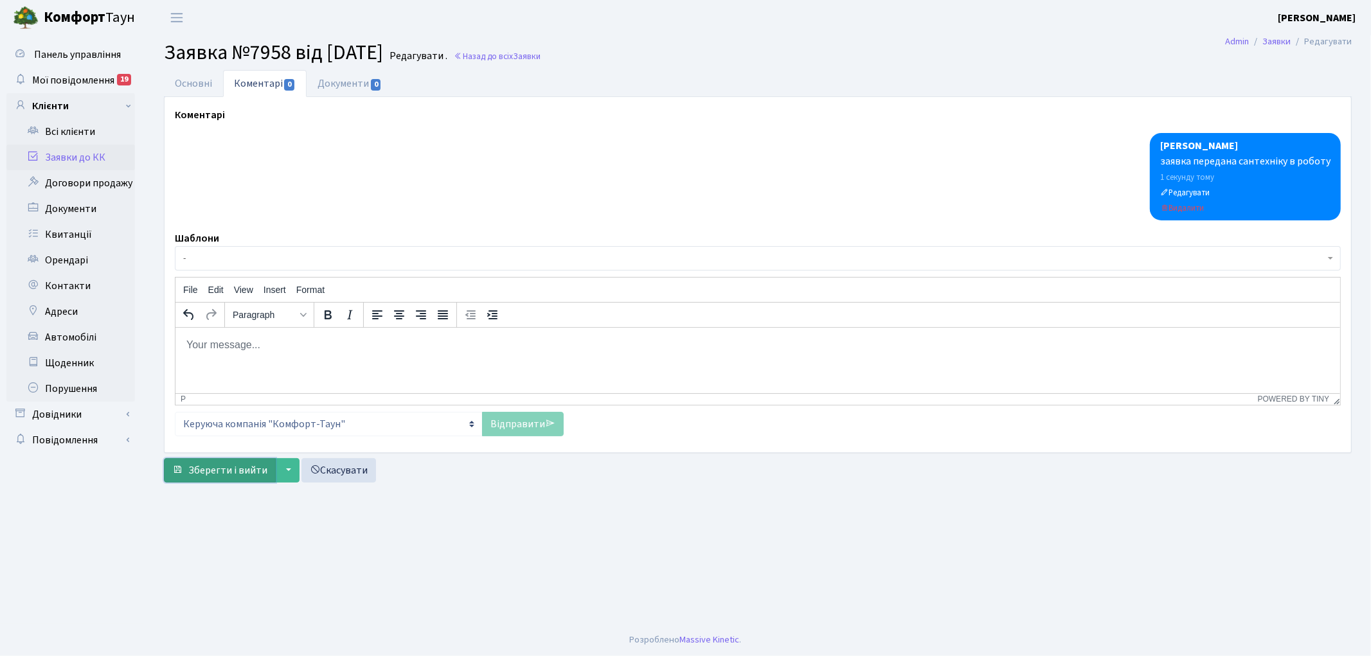
click at [215, 468] on span "Зберегти і вийти" at bounding box center [227, 471] width 79 height 14
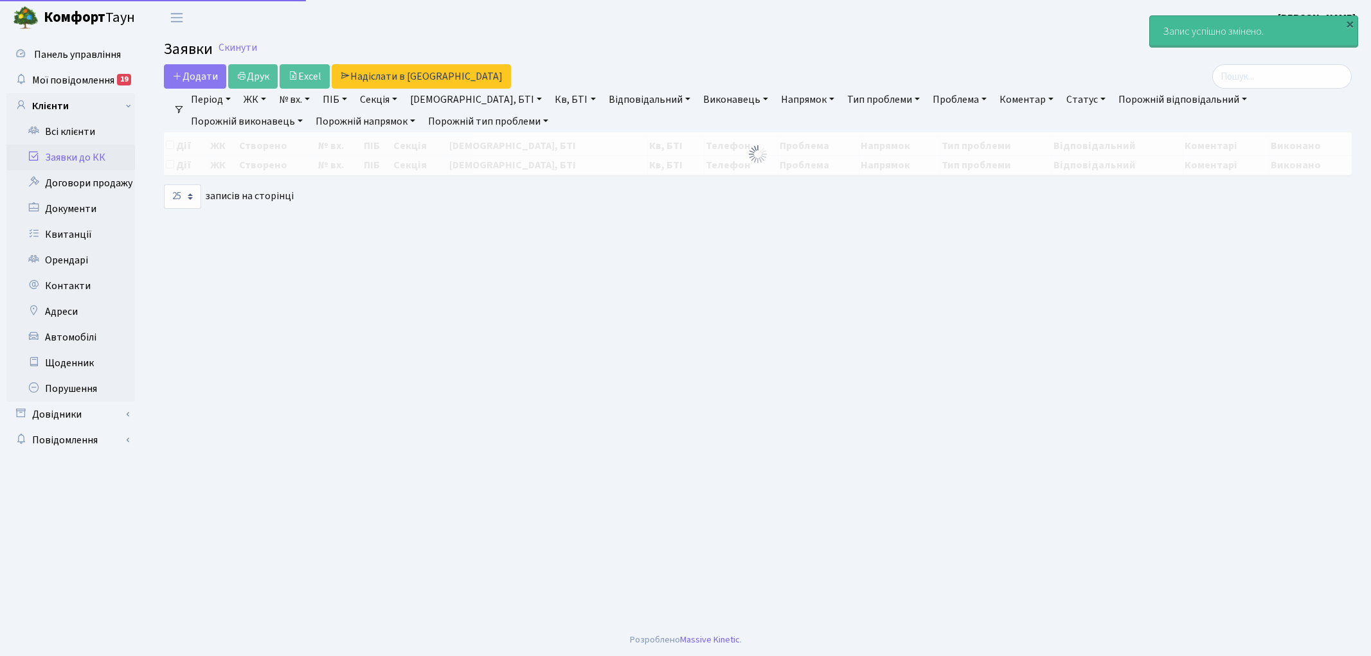
select select "25"
